Goal: Information Seeking & Learning: Stay updated

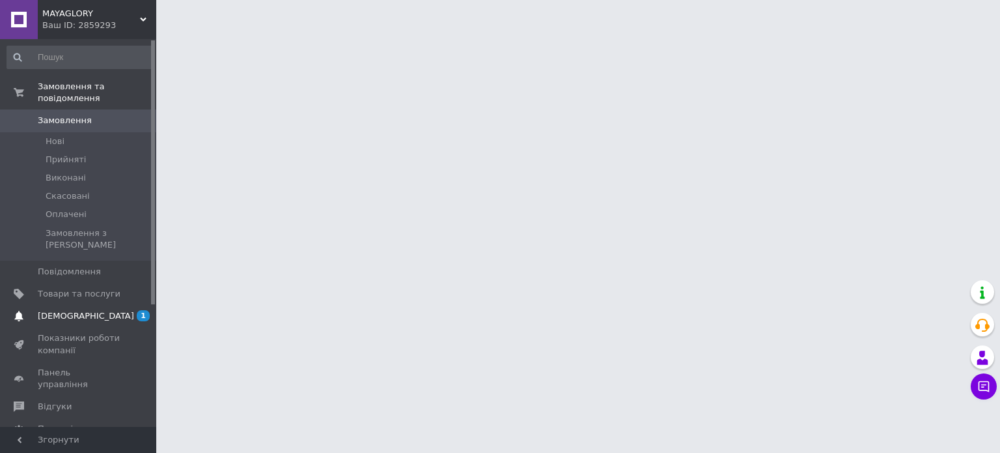
click at [63, 305] on link "[DEMOGRAPHIC_DATA] 1 0" at bounding box center [80, 316] width 160 height 22
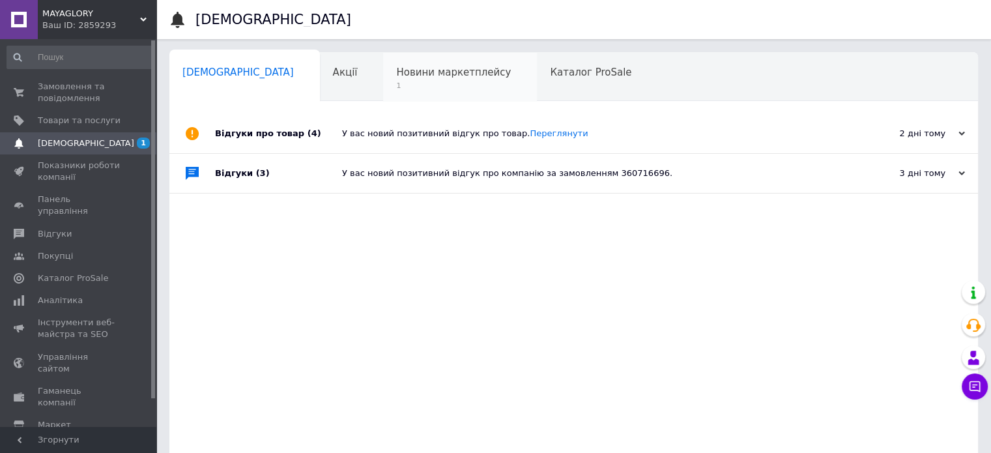
click at [426, 93] on div "Новини маркетплейсу 1" at bounding box center [460, 77] width 154 height 49
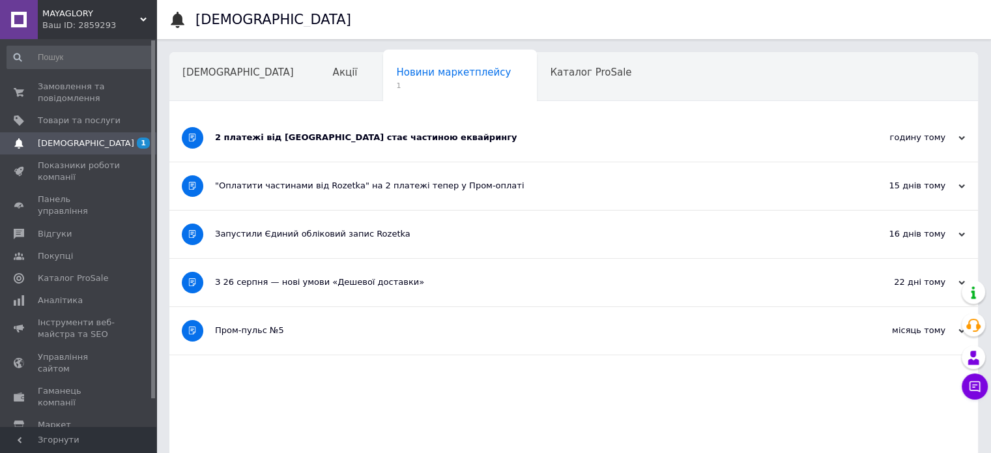
click at [464, 145] on div "2 платежі від [GEOGRAPHIC_DATA] стає частиною еквайрингу" at bounding box center [524, 138] width 619 height 48
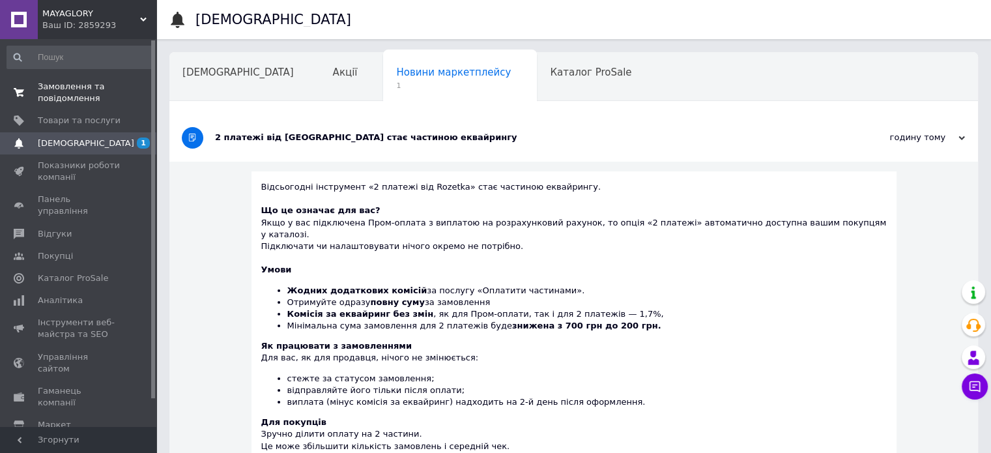
click at [73, 97] on span "Замовлення та повідомлення" at bounding box center [79, 92] width 83 height 23
